Goal: Use online tool/utility

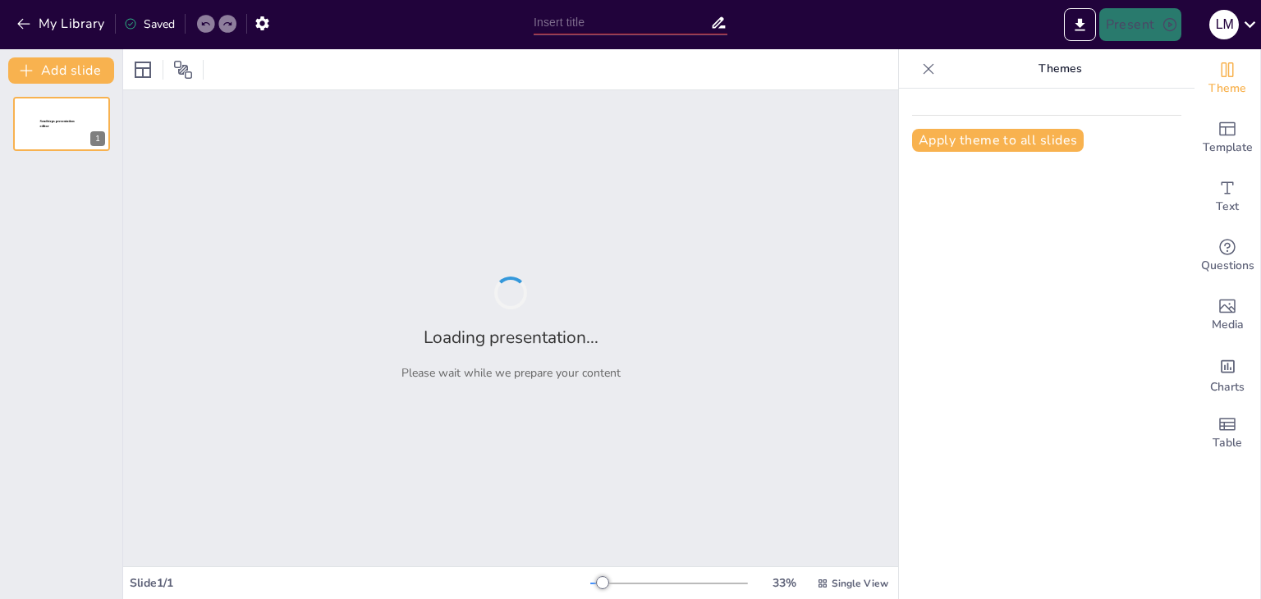
type input "Fundamentos de la Contabilidad del Inventario en un Sistema Perpetuo"
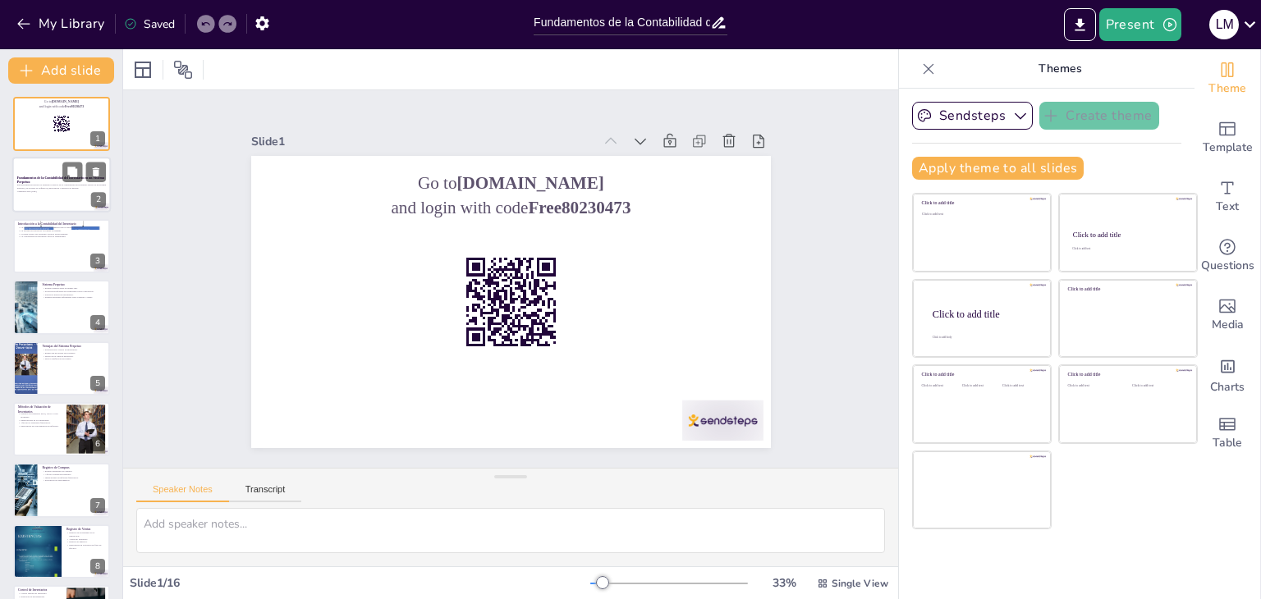
click at [57, 186] on p "Esta presentación aborda los principios básicos de la contabilidad del inventar…" at bounding box center [61, 187] width 89 height 6
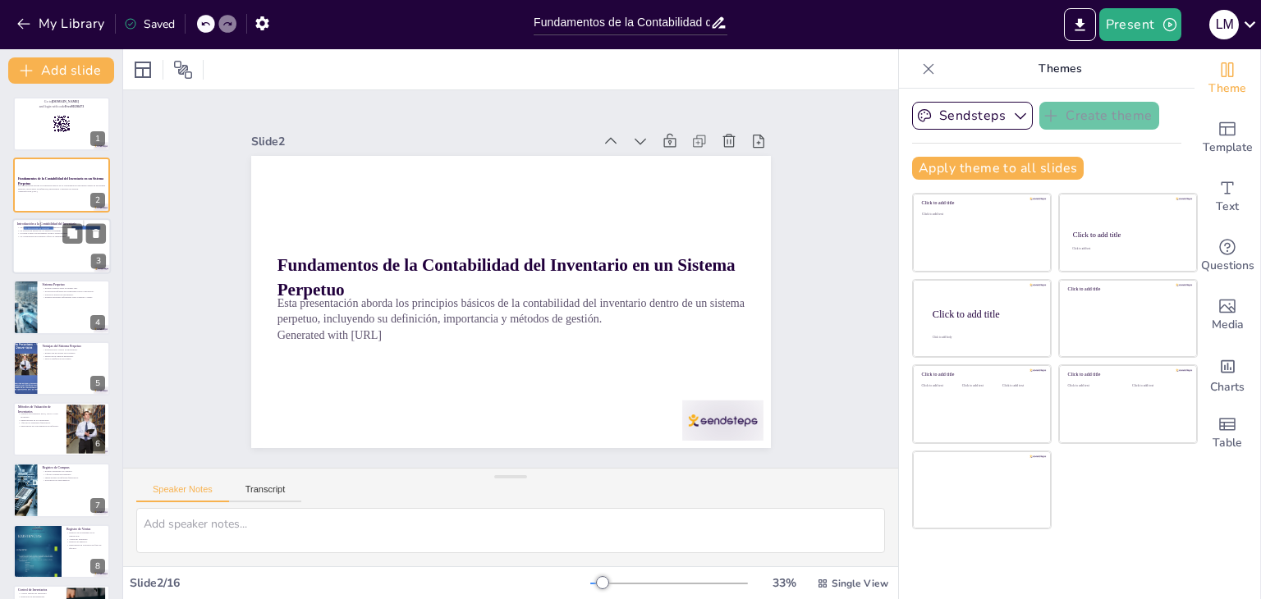
checkbox input "true"
click at [43, 257] on div at bounding box center [61, 246] width 98 height 56
type textarea "La gestión adecuada del inventario permite a las empresas mantener un equilibri…"
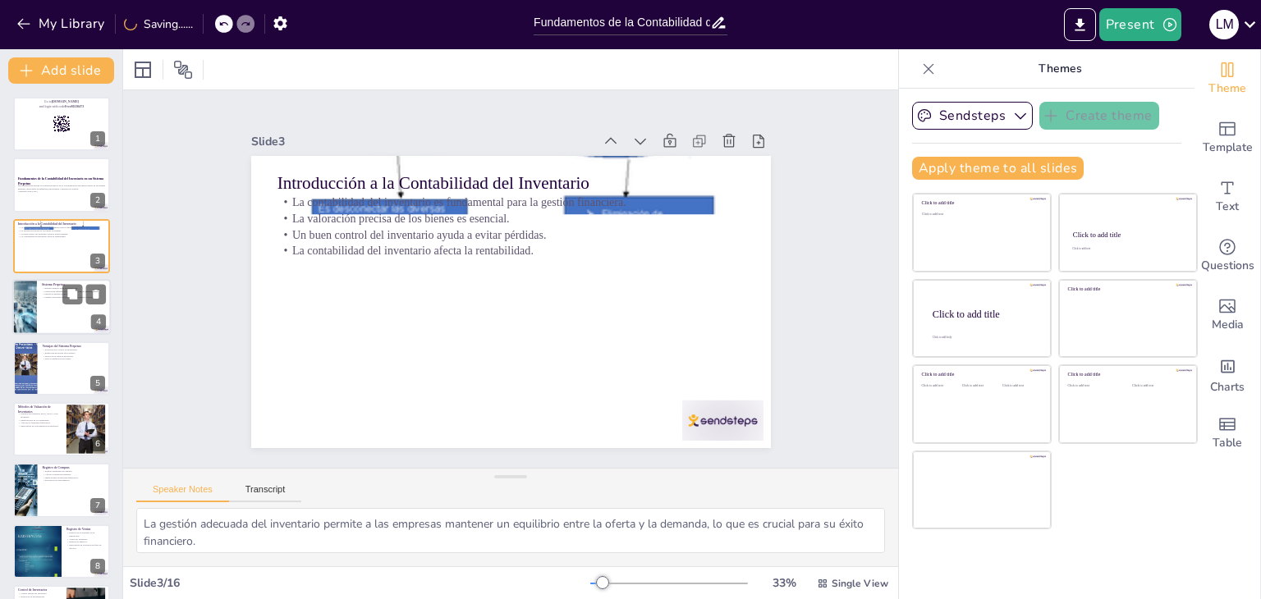
checkbox input "true"
click at [36, 303] on div at bounding box center [25, 307] width 98 height 56
type textarea "La capacidad de registrar transacciones en tiempo real es una de las caracterís…"
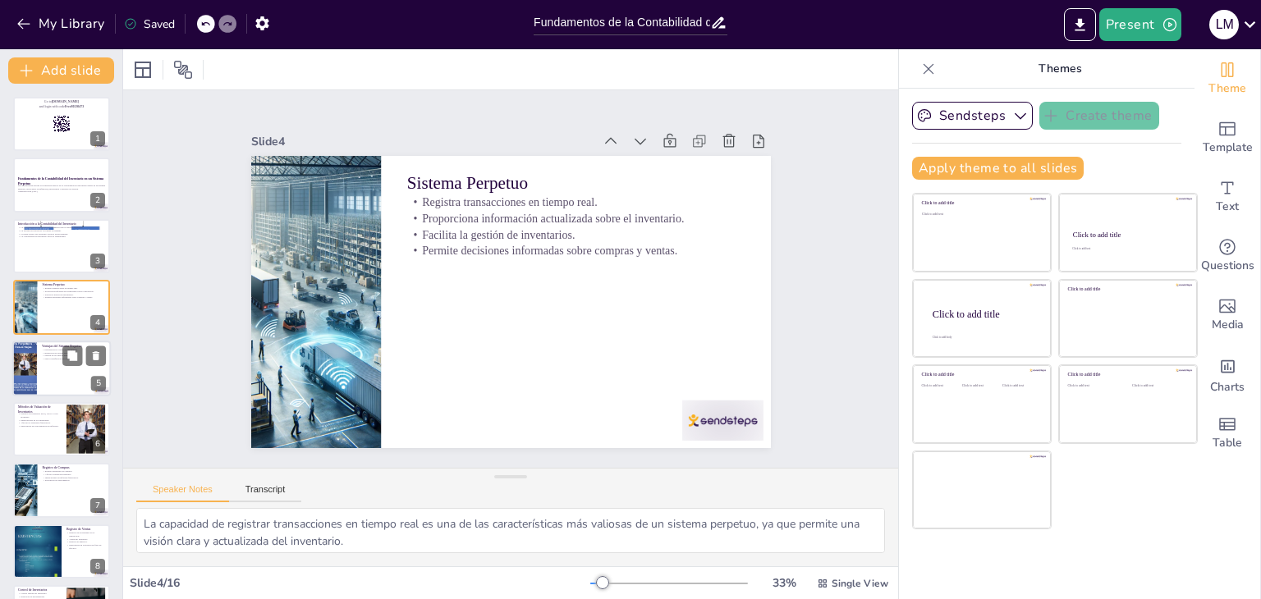
checkbox input "true"
click at [47, 354] on p "Mejora en la toma de decisiones." at bounding box center [74, 355] width 64 height 3
type textarea "La precisión en el control de inventarios es esencial para evitar sobrestock o …"
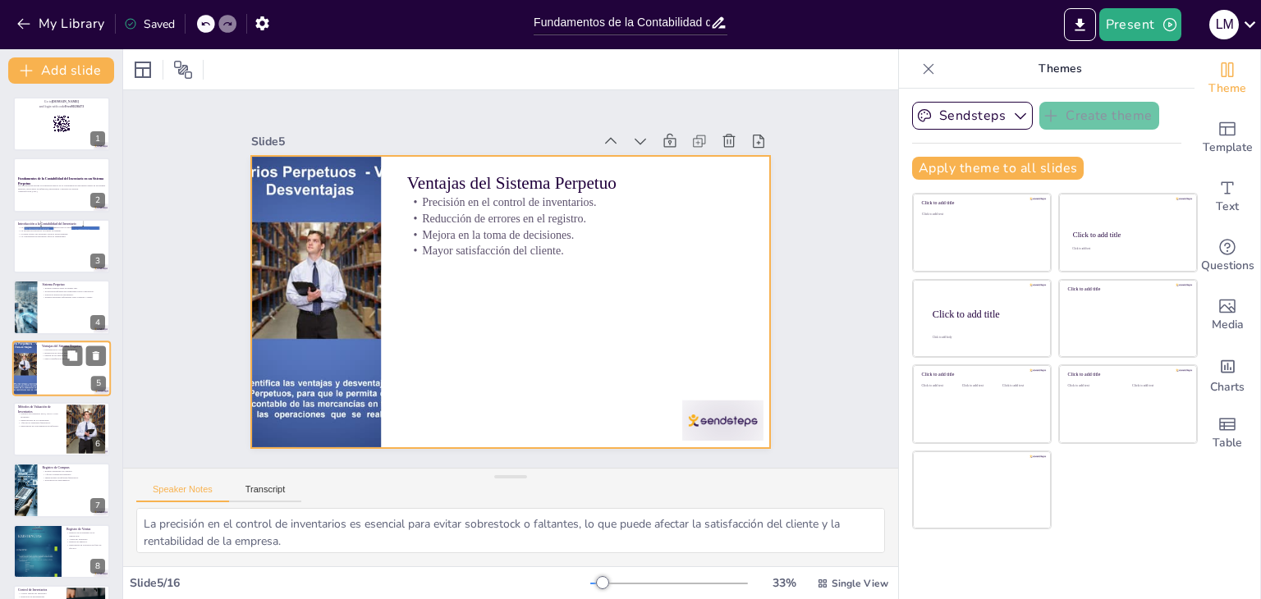
scroll to position [26, 0]
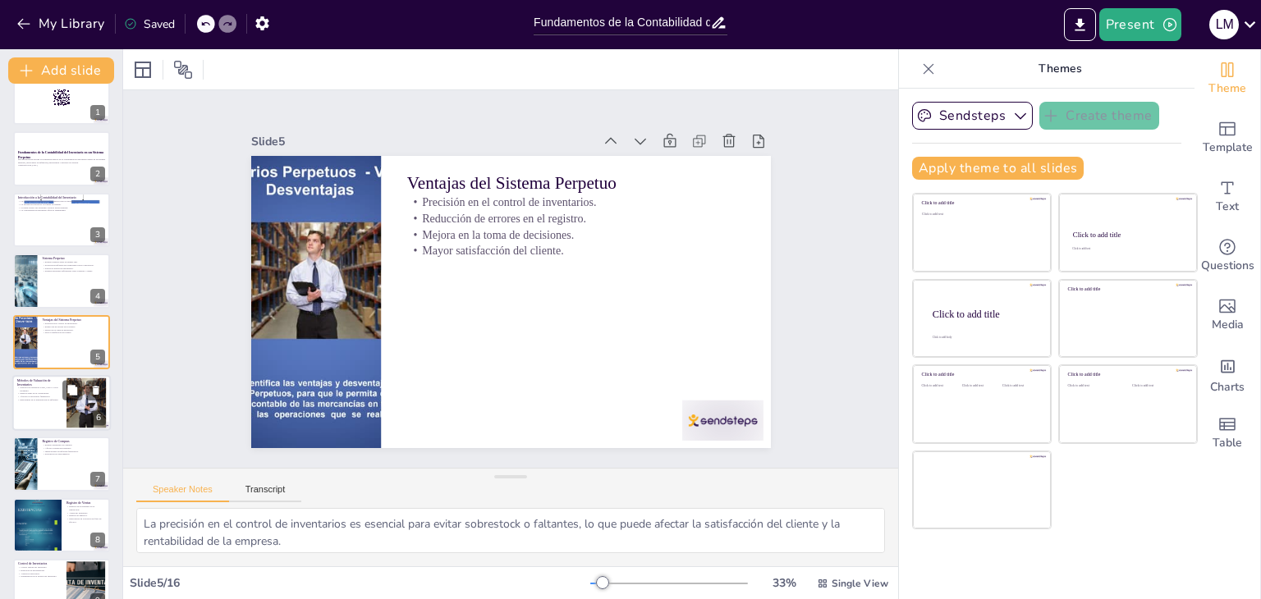
checkbox input "true"
click at [48, 400] on div "Métodos de valuación: FIFO, LIFO y costo promedio. Implicaciones en la contabil…" at bounding box center [39, 394] width 44 height 16
type textarea "Comprender los diferentes métodos de valuación es crucial para los estudiantes,…"
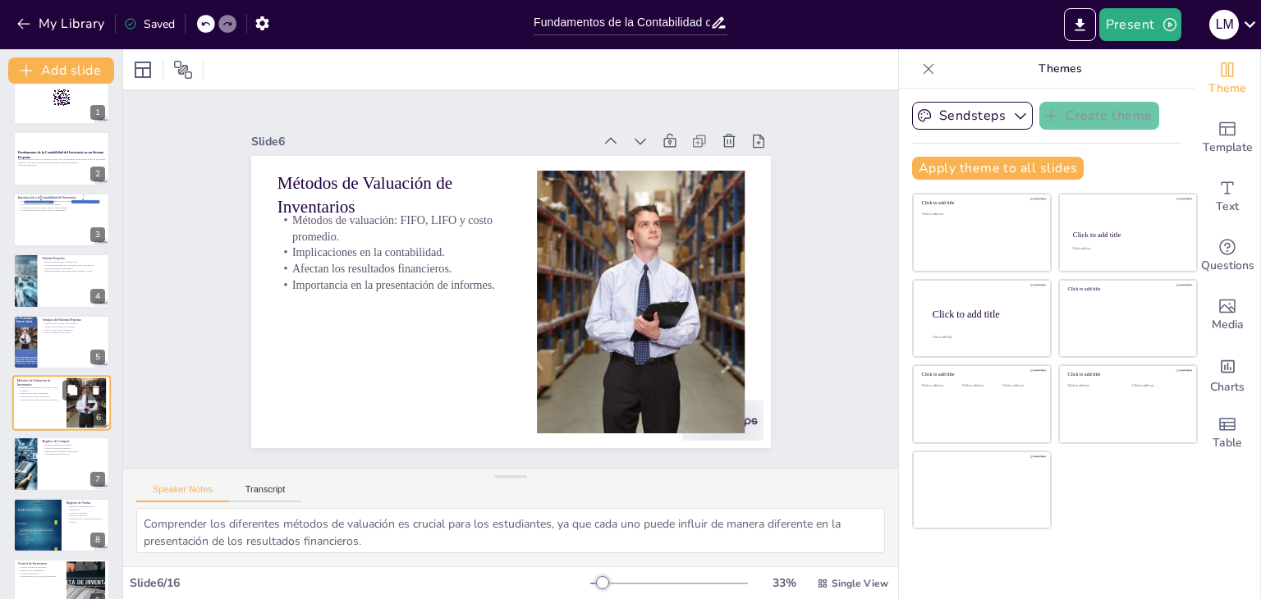
scroll to position [88, 0]
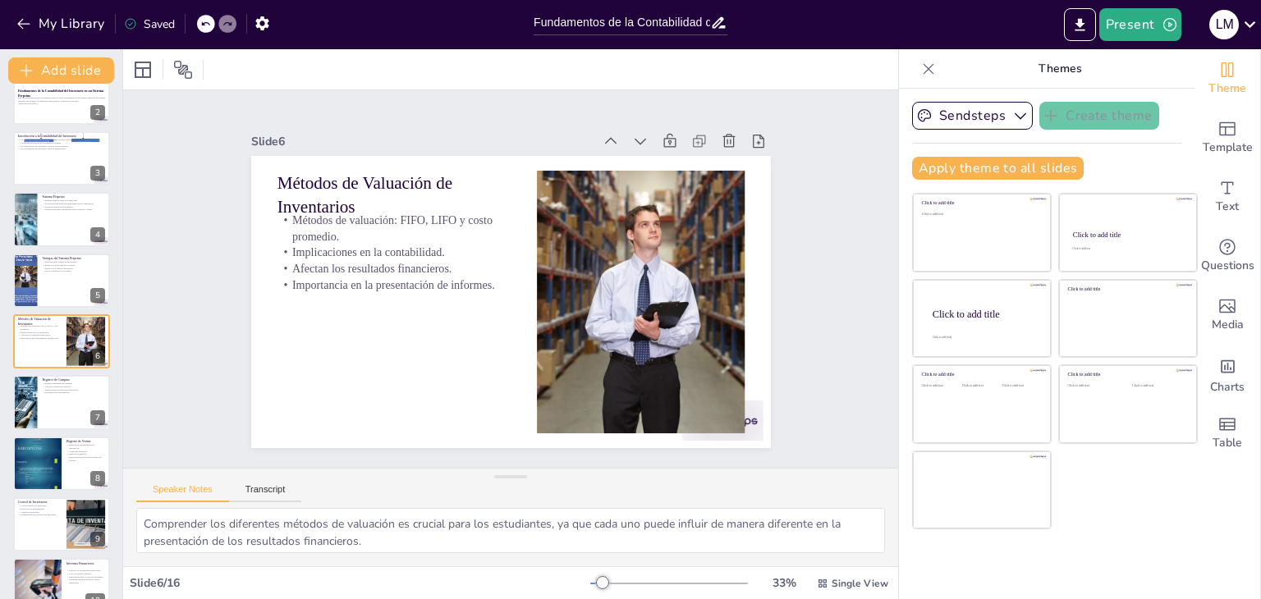
checkbox input "true"
